Goal: Information Seeking & Learning: Learn about a topic

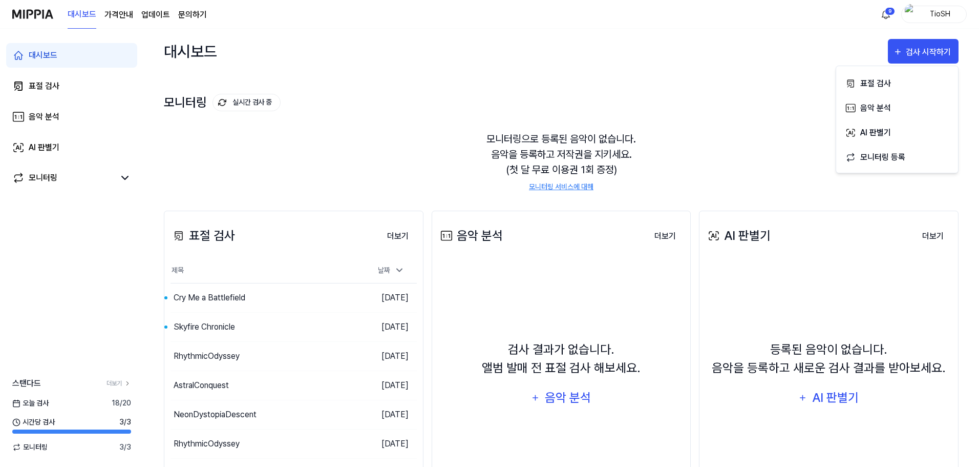
click at [418, 117] on div "모니터링 실시간 검사 중 더보기 모니터링 모니터링으로 등록된 음악이 없습니다. 음악을 등록하고 저작권을 지키세요. (첫 달 무료 이용권 1회 …" at bounding box center [561, 132] width 795 height 116
click at [286, 328] on div "Skyfire Chronicle" at bounding box center [242, 326] width 143 height 29
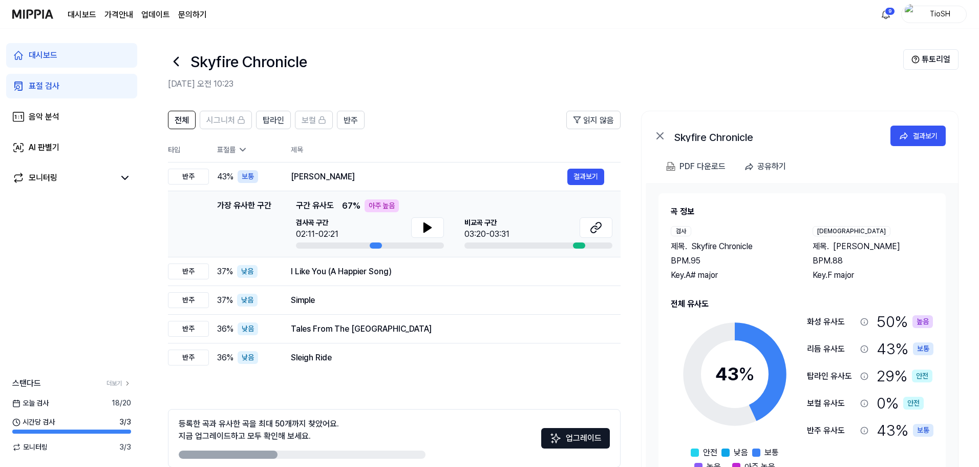
click at [419, 240] on div at bounding box center [427, 228] width 33 height 23
click at [419, 237] on button at bounding box center [427, 227] width 33 height 20
click at [596, 233] on icon at bounding box center [596, 227] width 12 height 12
click at [438, 283] on td "I Like You (A Happier Song) 결과보기" at bounding box center [448, 271] width 346 height 29
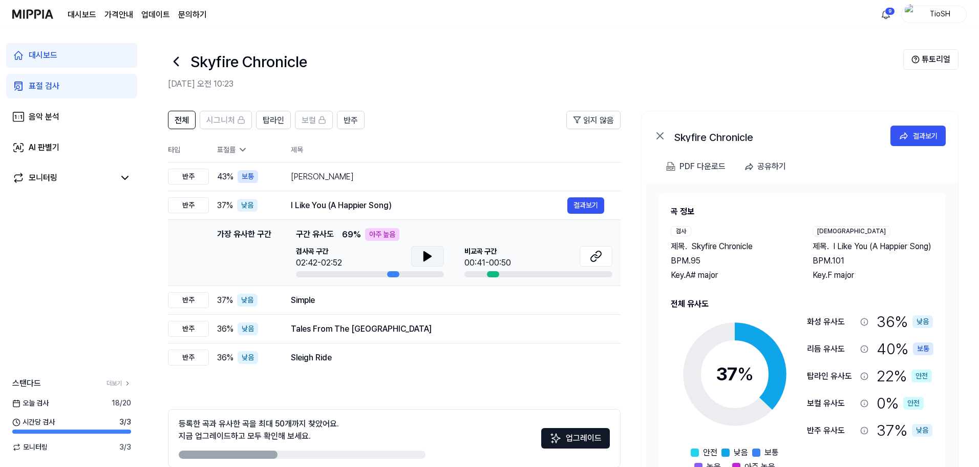
click at [423, 262] on icon at bounding box center [428, 256] width 12 height 12
drag, startPoint x: 419, startPoint y: 257, endPoint x: 492, endPoint y: 227, distance: 78.4
click at [419, 257] on button at bounding box center [427, 256] width 33 height 20
click at [598, 256] on icon at bounding box center [596, 256] width 12 height 12
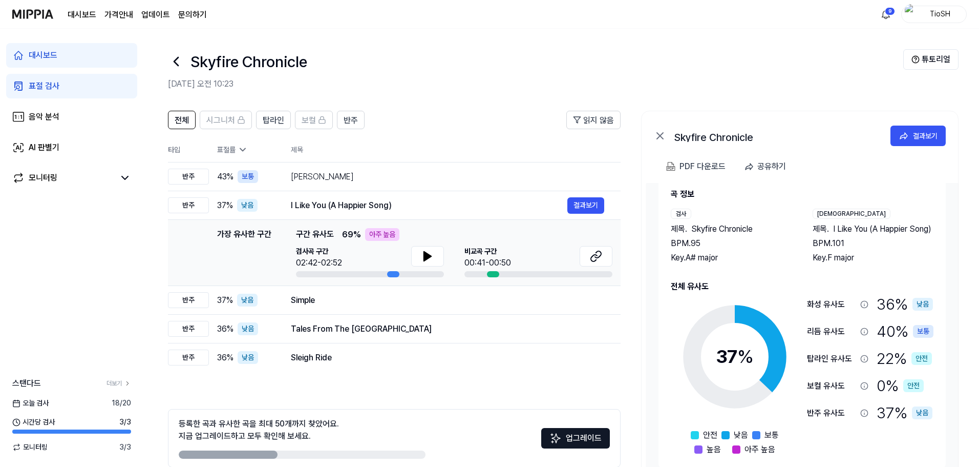
click at [911, 21] on div "TioSH" at bounding box center [934, 14] width 66 height 17
click at [865, 133] on link "EN" at bounding box center [902, 128] width 118 height 11
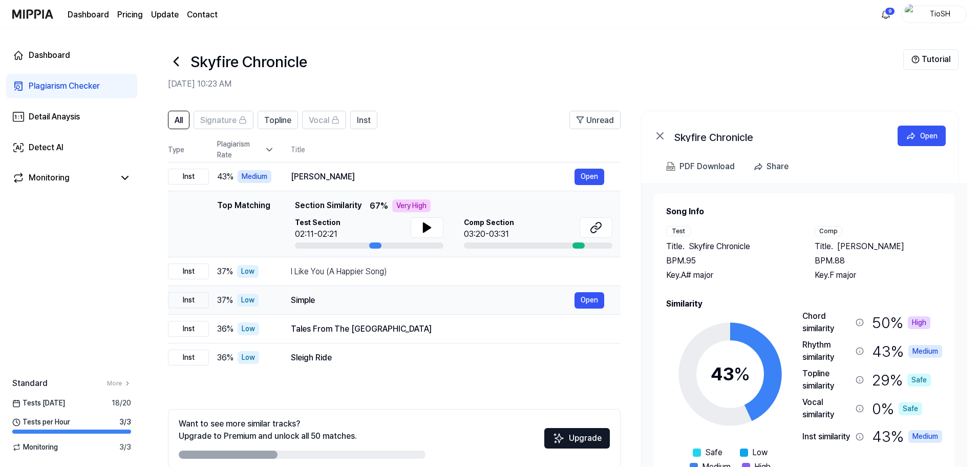
click at [349, 304] on div "Simple" at bounding box center [433, 300] width 284 height 12
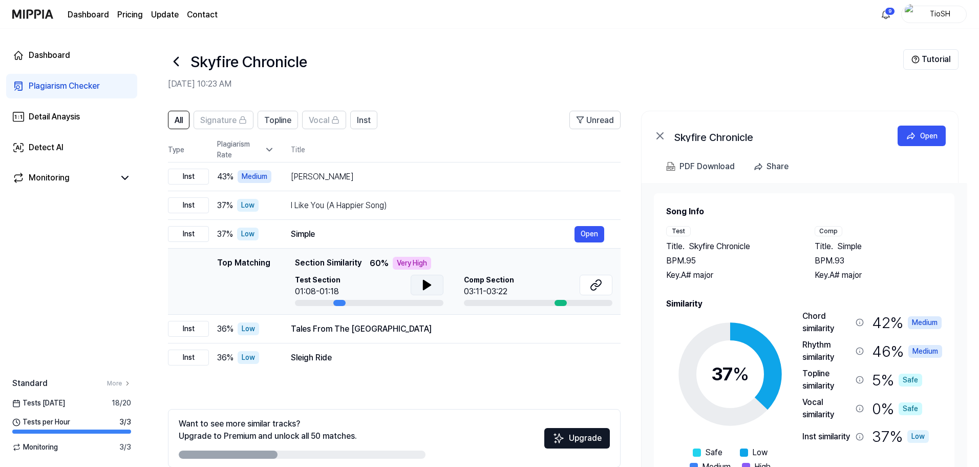
click at [417, 286] on button at bounding box center [427, 285] width 33 height 20
click at [586, 284] on button at bounding box center [596, 285] width 33 height 20
click at [428, 289] on icon at bounding box center [427, 285] width 12 height 12
click at [427, 287] on icon at bounding box center [427, 284] width 7 height 9
click at [427, 287] on icon at bounding box center [427, 285] width 12 height 12
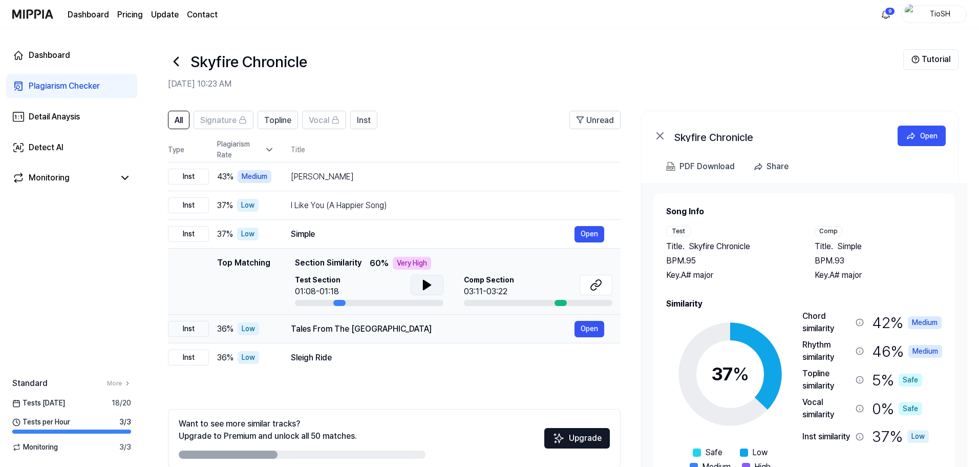
click at [370, 325] on div "Tales From The [GEOGRAPHIC_DATA]" at bounding box center [433, 329] width 284 height 12
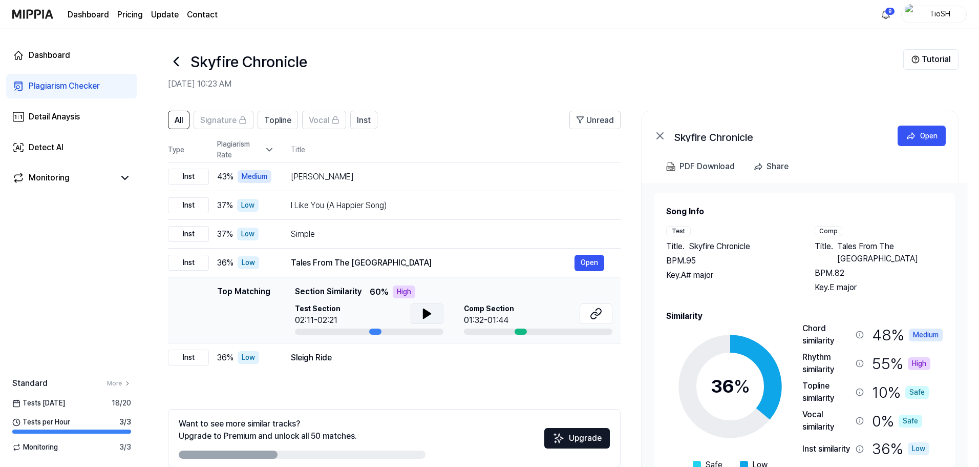
click at [418, 316] on button at bounding box center [427, 313] width 33 height 20
click at [598, 319] on icon at bounding box center [596, 313] width 12 height 12
click at [376, 352] on div "Sleigh Ride" at bounding box center [433, 357] width 284 height 12
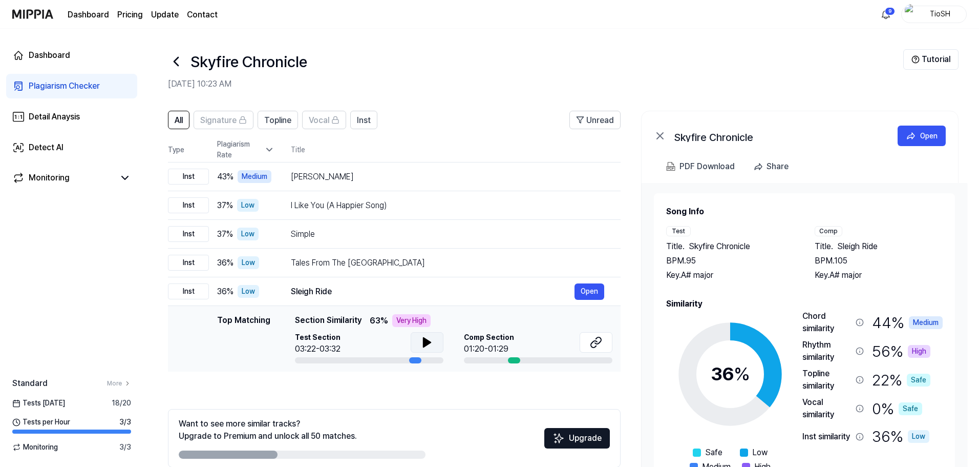
click at [415, 348] on button at bounding box center [427, 342] width 33 height 20
click at [436, 346] on button at bounding box center [427, 342] width 33 height 20
click at [604, 348] on button at bounding box center [596, 342] width 33 height 20
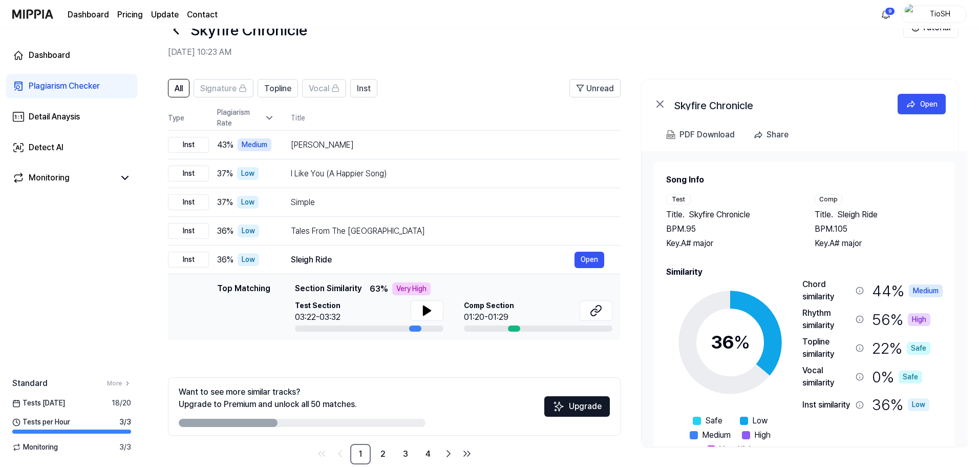
scroll to position [50, 0]
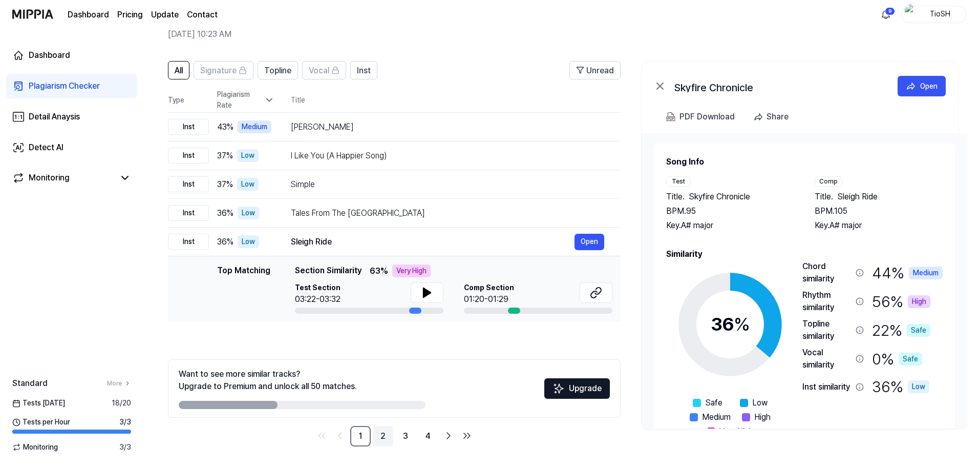
click at [383, 439] on link "2" at bounding box center [383, 436] width 20 height 20
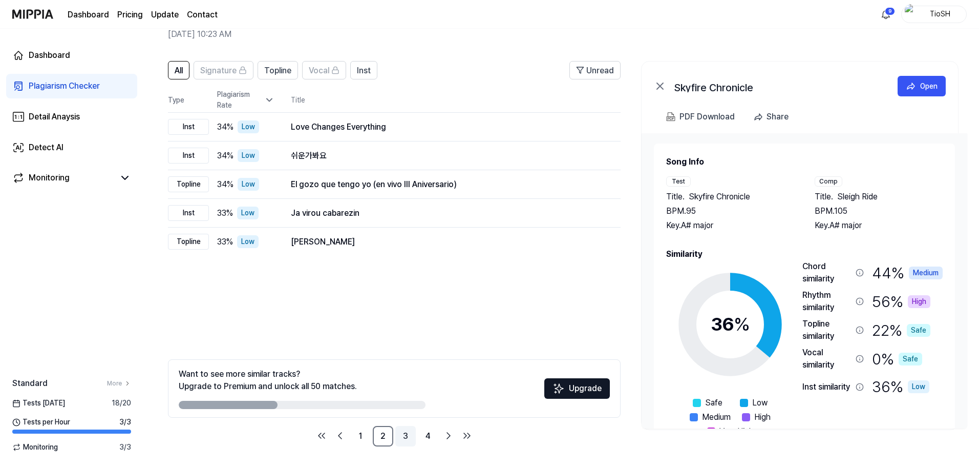
click at [406, 437] on link "3" at bounding box center [405, 436] width 20 height 20
click at [433, 434] on link "4" at bounding box center [428, 436] width 20 height 20
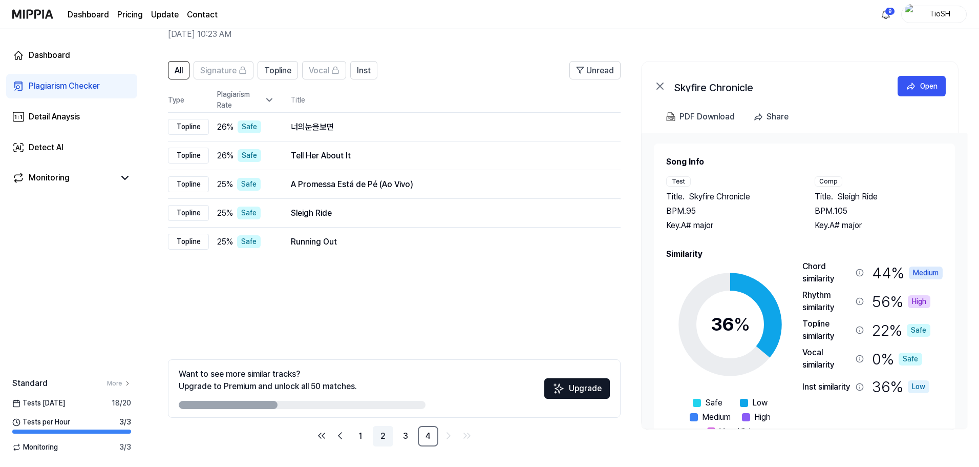
click at [384, 437] on link "2" at bounding box center [383, 436] width 20 height 20
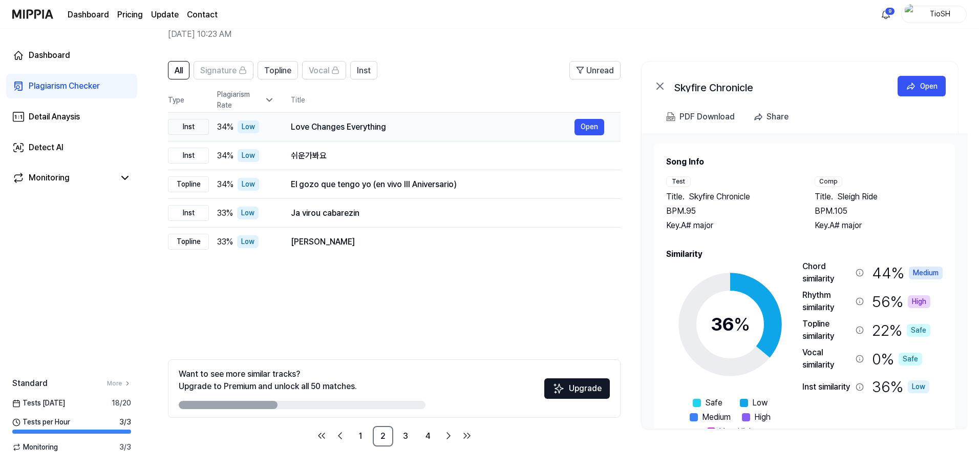
click at [321, 134] on div "Love Changes Everything Open" at bounding box center [447, 127] width 313 height 16
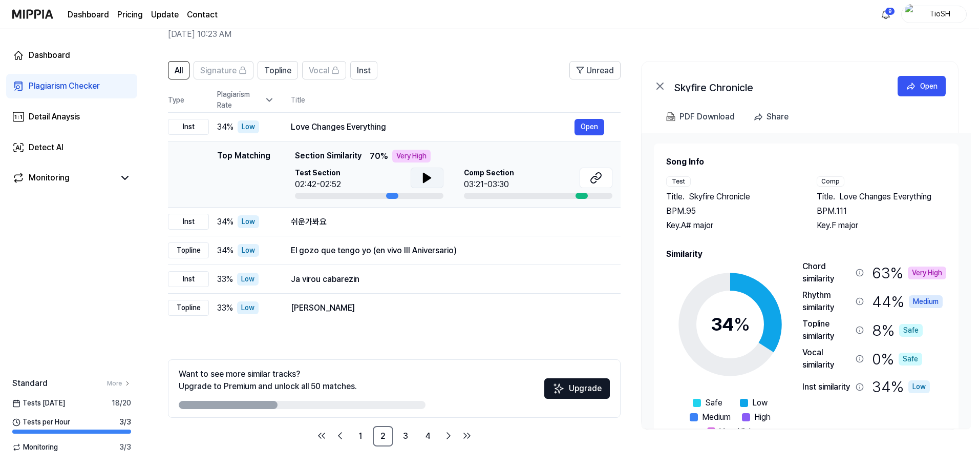
click at [427, 182] on icon at bounding box center [427, 178] width 12 height 12
click at [431, 183] on icon at bounding box center [427, 178] width 12 height 12
click at [598, 179] on icon at bounding box center [598, 176] width 6 height 7
click at [391, 224] on div "쉬운가봐요" at bounding box center [433, 222] width 284 height 12
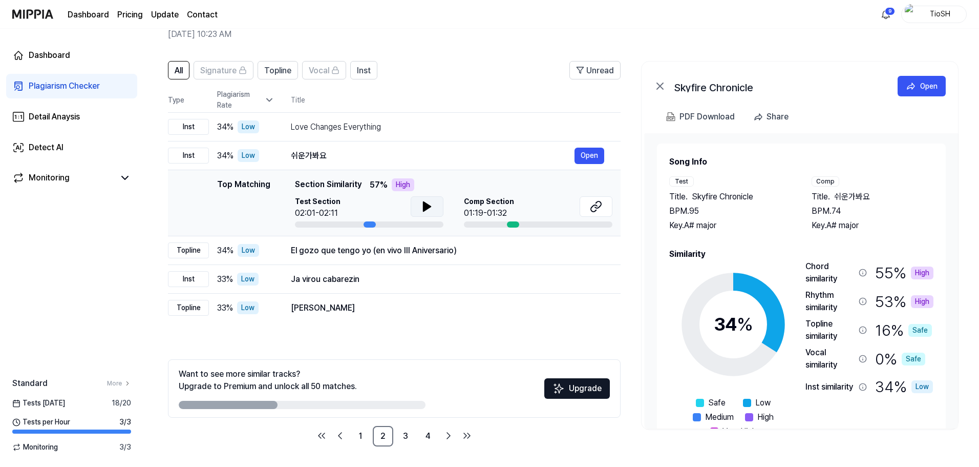
click at [425, 208] on icon at bounding box center [427, 206] width 7 height 9
click at [425, 208] on icon at bounding box center [425, 206] width 2 height 8
click at [605, 213] on button at bounding box center [596, 206] width 33 height 20
click at [468, 245] on div "El gozo que tengo yo (en vivo III Aniversario)" at bounding box center [433, 250] width 284 height 12
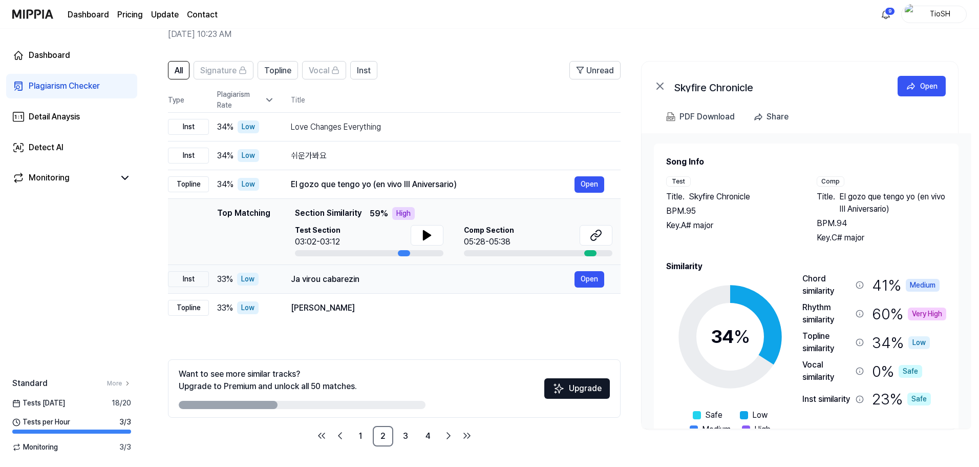
click at [422, 283] on div "Ja virou cabarezin" at bounding box center [433, 279] width 284 height 12
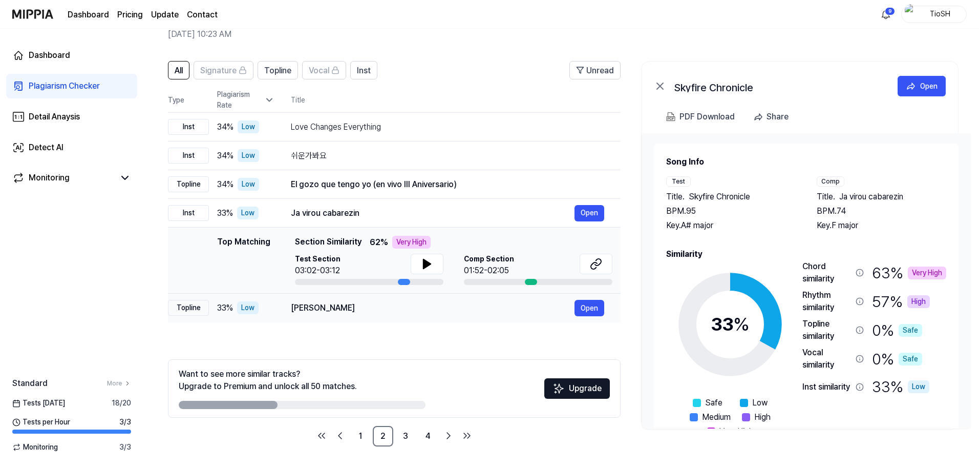
click at [409, 309] on div "[PERSON_NAME]" at bounding box center [433, 308] width 284 height 12
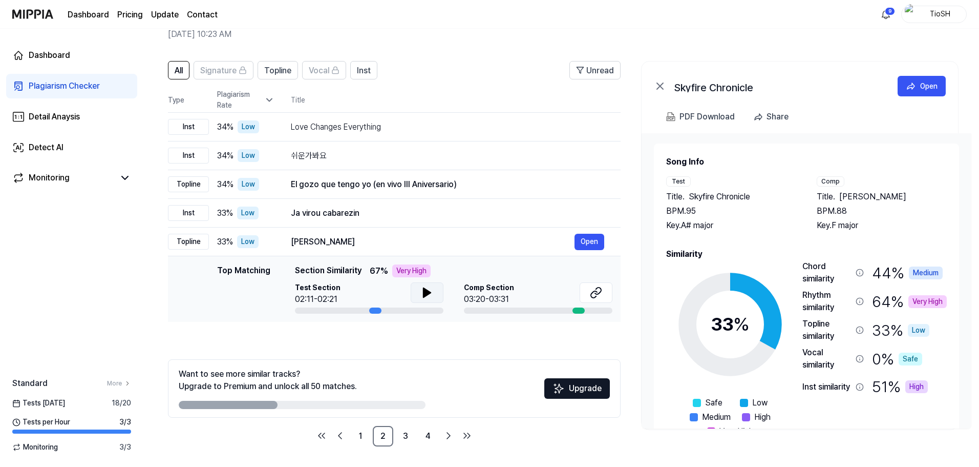
click at [427, 297] on icon at bounding box center [427, 292] width 12 height 12
click at [426, 297] on icon at bounding box center [427, 292] width 12 height 12
click at [592, 296] on icon at bounding box center [594, 294] width 6 height 7
click at [409, 432] on link "3" at bounding box center [405, 436] width 20 height 20
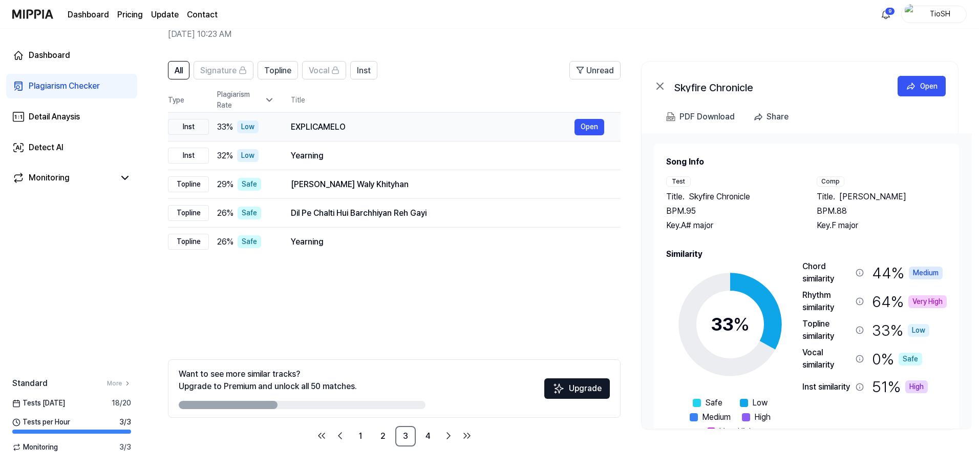
click at [400, 119] on div "EXPLICAMELO Open" at bounding box center [447, 127] width 313 height 16
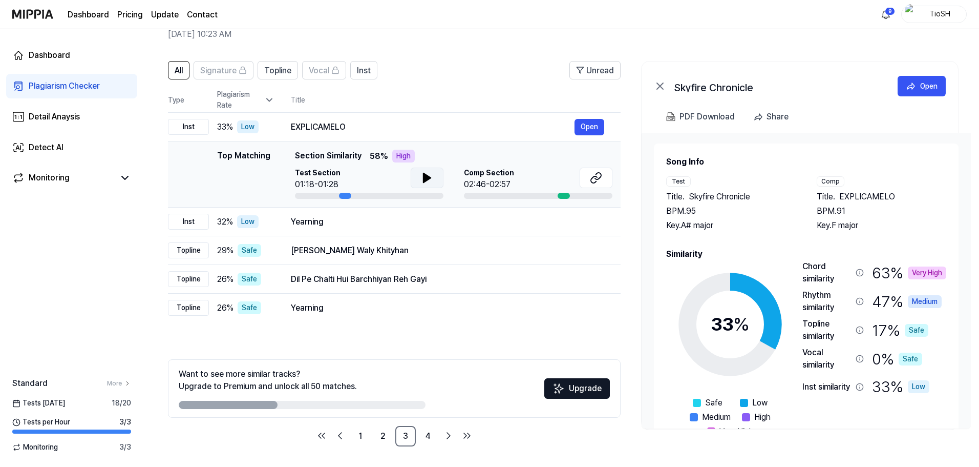
click at [431, 176] on icon at bounding box center [427, 178] width 12 height 12
click at [598, 187] on button at bounding box center [596, 177] width 33 height 20
click at [425, 435] on link "4" at bounding box center [428, 436] width 20 height 20
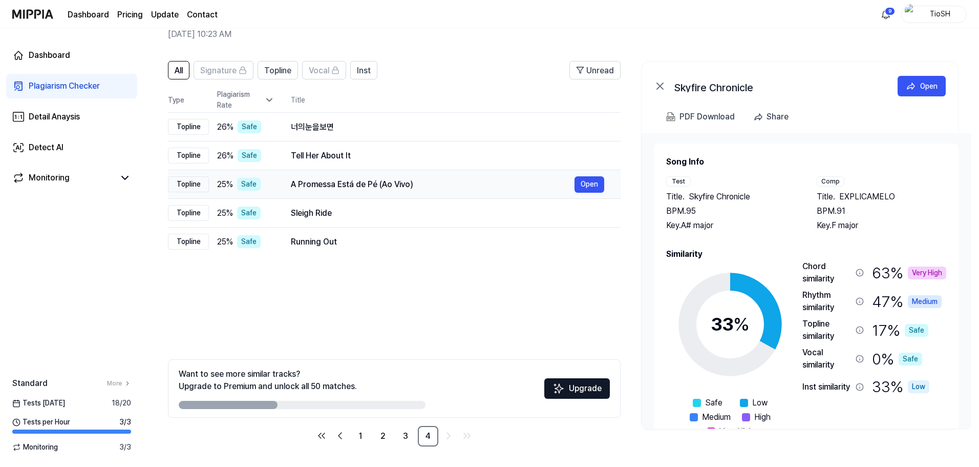
click at [356, 188] on div "A Promessa Está de Pé (Ao Vivo)" at bounding box center [433, 184] width 284 height 12
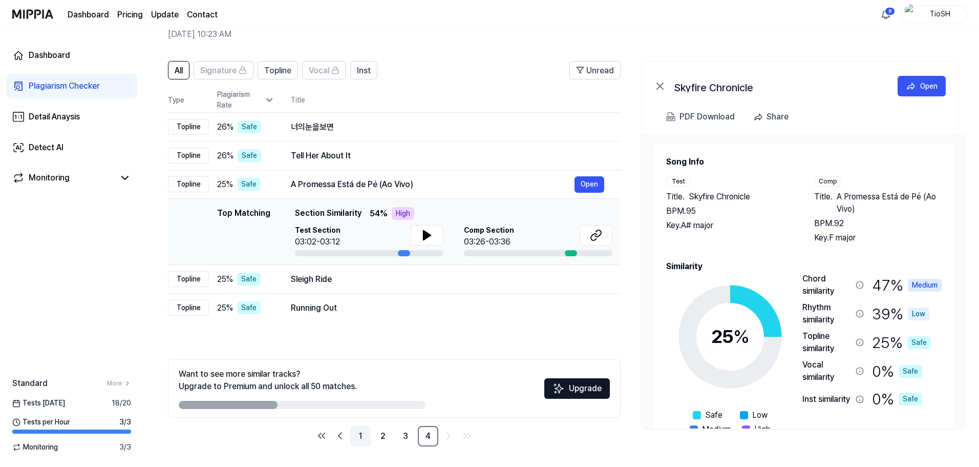
click at [363, 435] on link "1" at bounding box center [360, 436] width 20 height 20
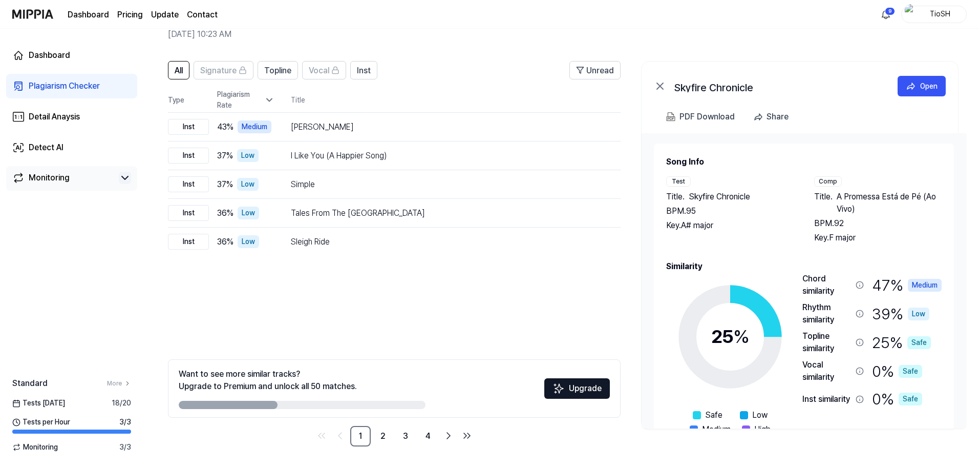
click at [126, 174] on icon at bounding box center [125, 178] width 12 height 12
click at [53, 59] on div "Dashboard" at bounding box center [49, 55] width 41 height 12
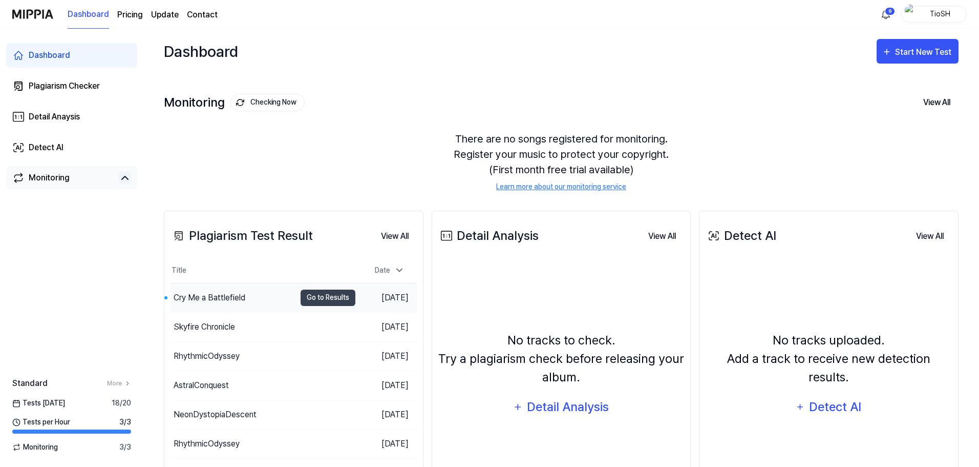
click at [225, 304] on div "Cry Me a Battlefield" at bounding box center [233, 297] width 125 height 29
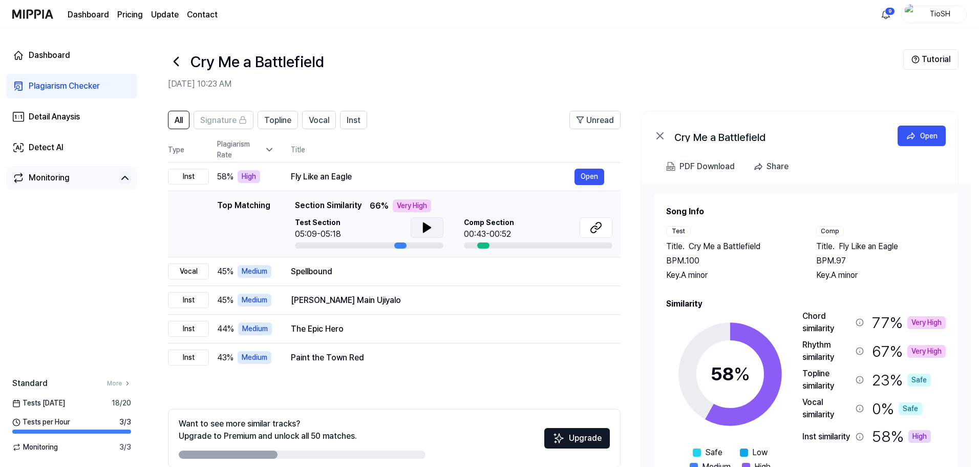
click at [432, 221] on button at bounding box center [427, 227] width 33 height 20
click at [430, 227] on icon at bounding box center [427, 227] width 12 height 12
click at [599, 229] on icon at bounding box center [596, 227] width 12 height 12
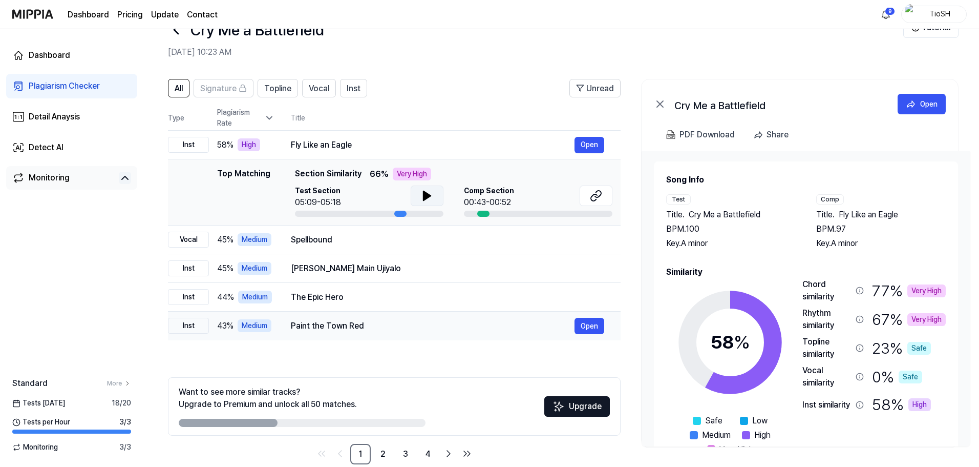
scroll to position [50, 0]
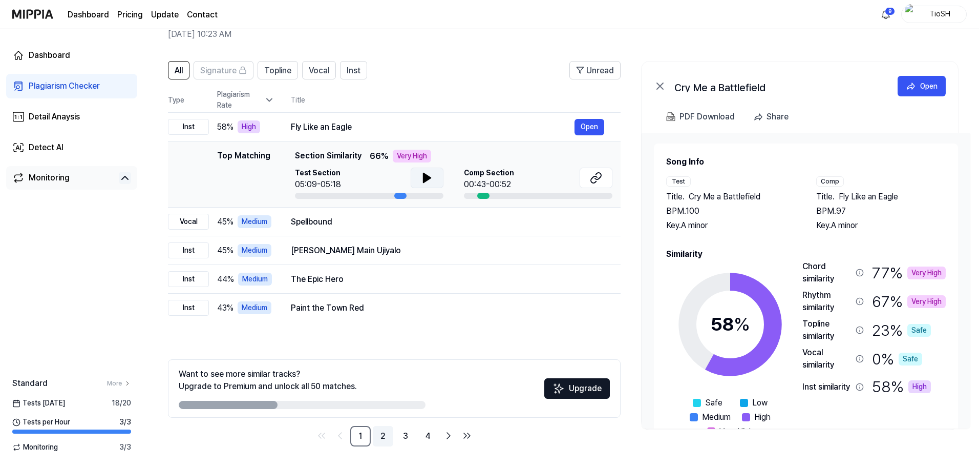
click at [383, 435] on link "2" at bounding box center [383, 436] width 20 height 20
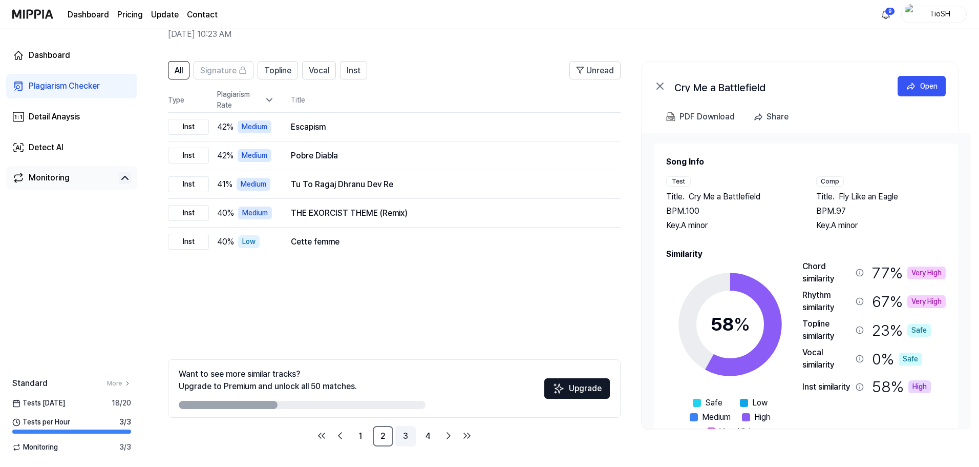
click at [401, 434] on link "3" at bounding box center [405, 436] width 20 height 20
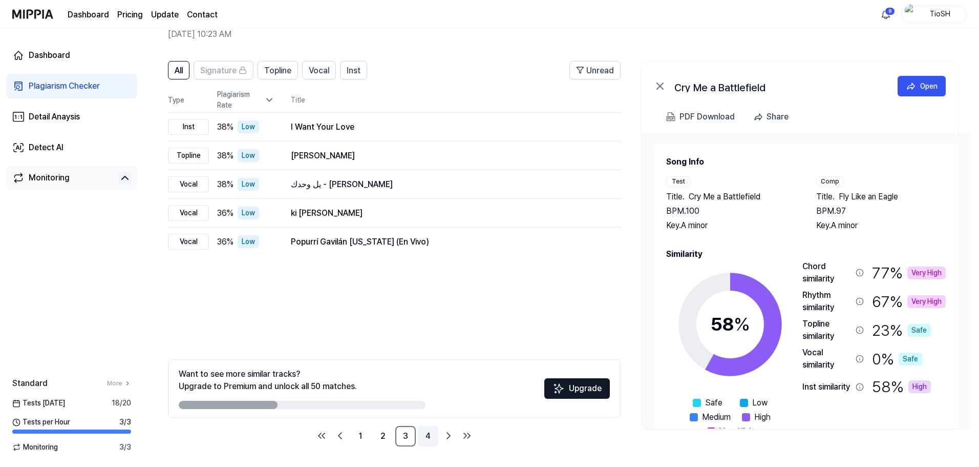
click at [434, 439] on link "4" at bounding box center [428, 436] width 20 height 20
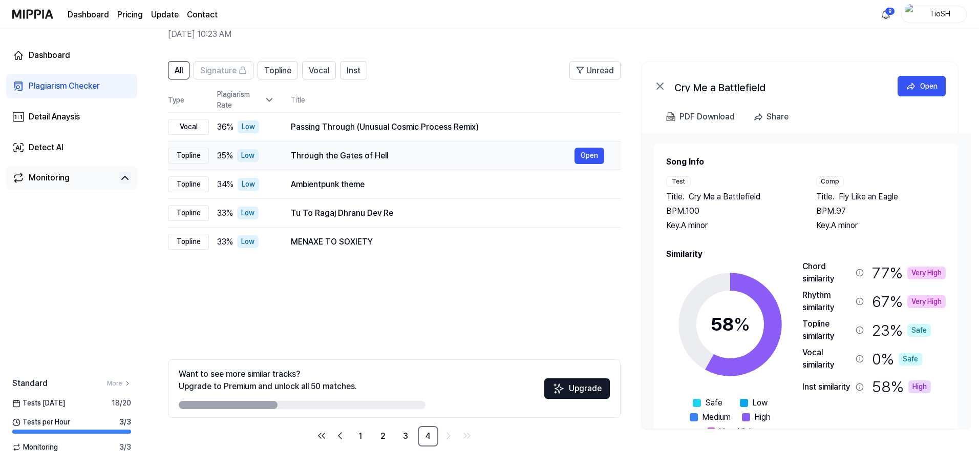
drag, startPoint x: 319, startPoint y: 155, endPoint x: 327, endPoint y: 156, distance: 8.7
click at [319, 155] on div "Through the Gates of Hell" at bounding box center [433, 156] width 284 height 12
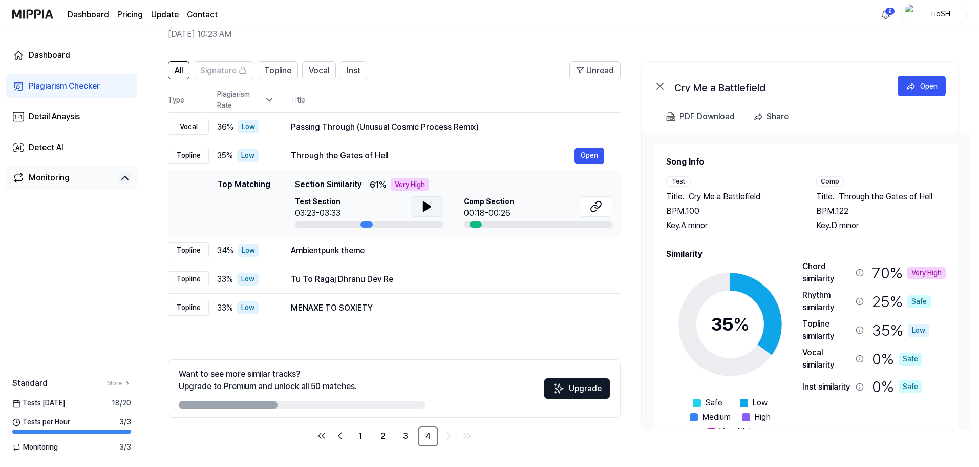
click at [424, 209] on icon at bounding box center [427, 206] width 7 height 9
click at [424, 209] on icon at bounding box center [425, 206] width 2 height 8
click at [595, 208] on icon at bounding box center [596, 206] width 12 height 12
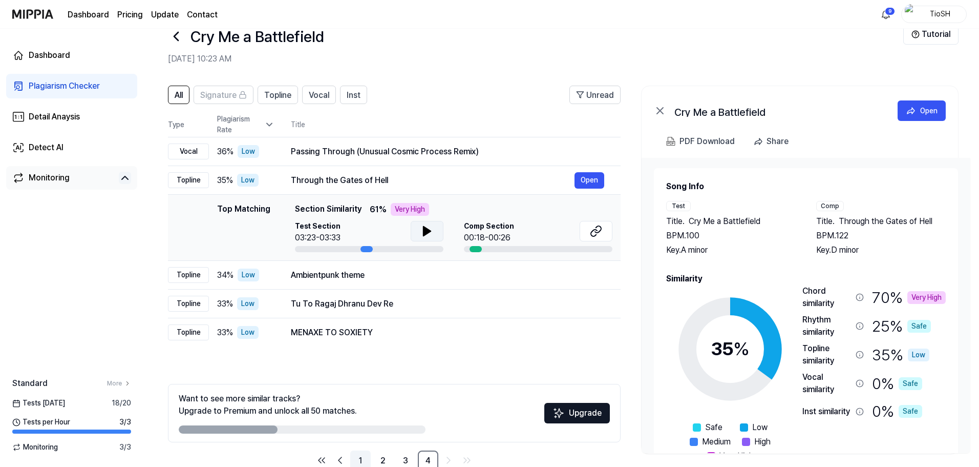
scroll to position [50, 0]
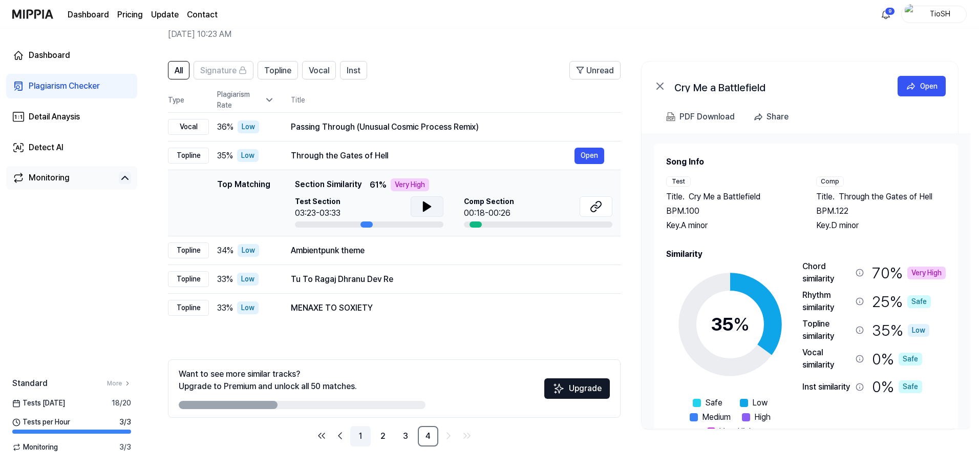
click at [355, 435] on link "1" at bounding box center [360, 436] width 20 height 20
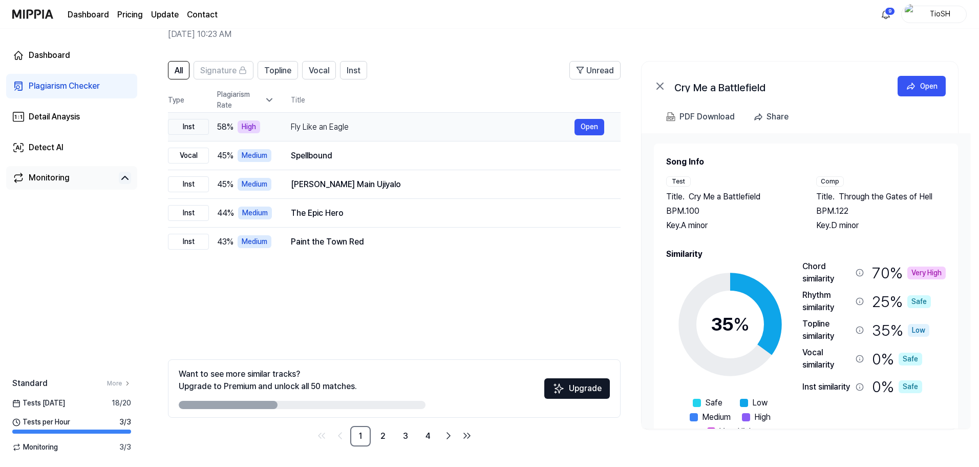
click at [327, 128] on div "Fly Like an Eagle" at bounding box center [433, 127] width 284 height 12
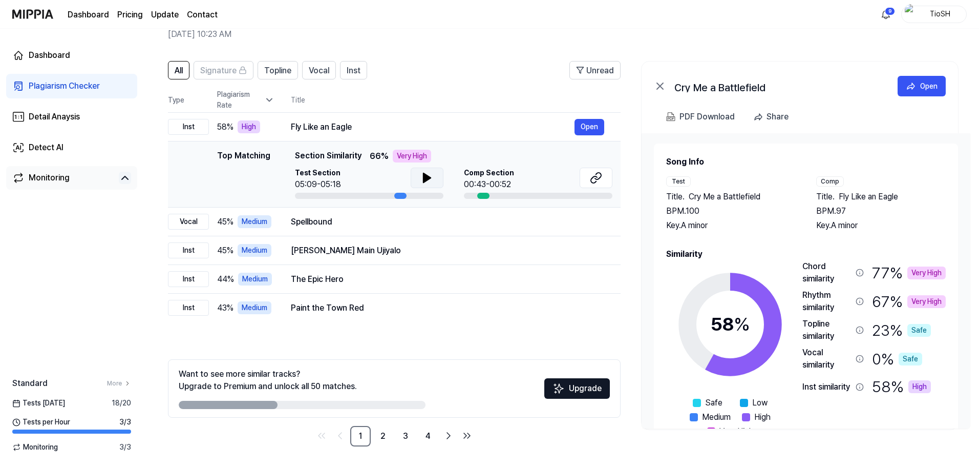
click at [428, 185] on button at bounding box center [427, 177] width 33 height 20
click at [429, 184] on button at bounding box center [427, 177] width 33 height 20
click at [598, 181] on icon at bounding box center [596, 178] width 12 height 12
click at [226, 335] on div "All Signature Topline Vocal Inst Unread All Signature Topline Vocal Inst Type P…" at bounding box center [394, 253] width 453 height 385
